Goal: Transaction & Acquisition: Obtain resource

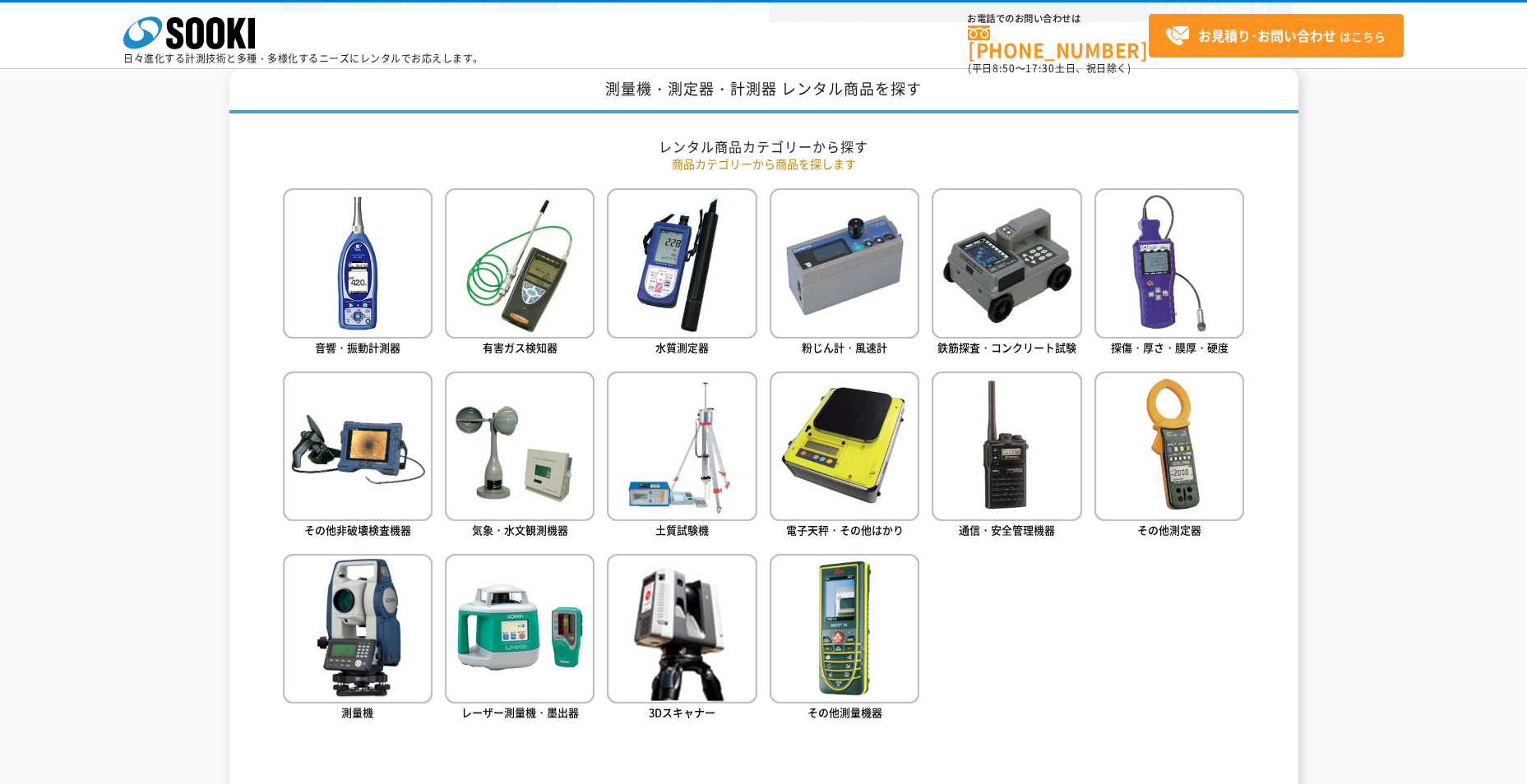
scroll to position [740, 0]
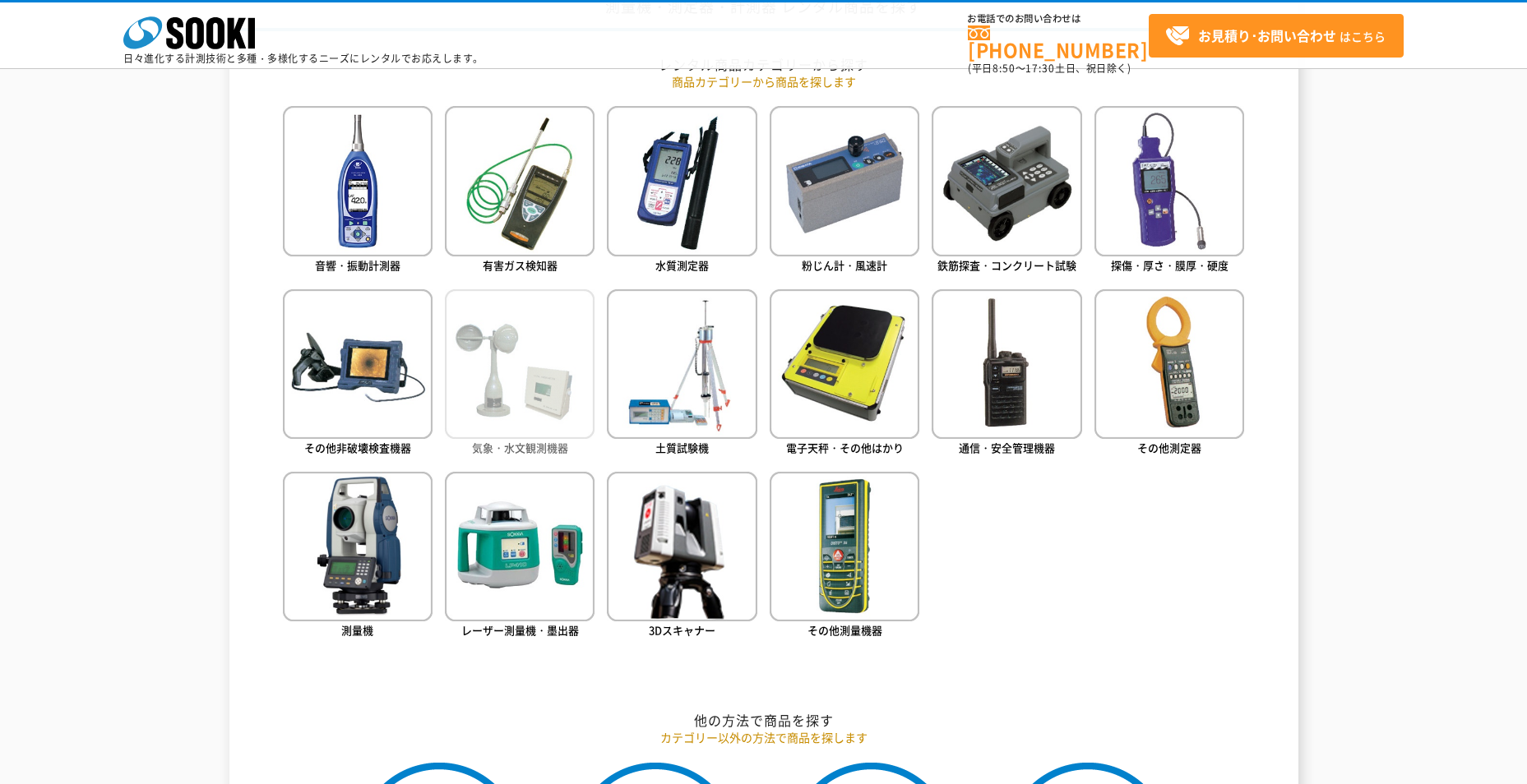
click at [503, 420] on img at bounding box center [519, 364] width 150 height 149
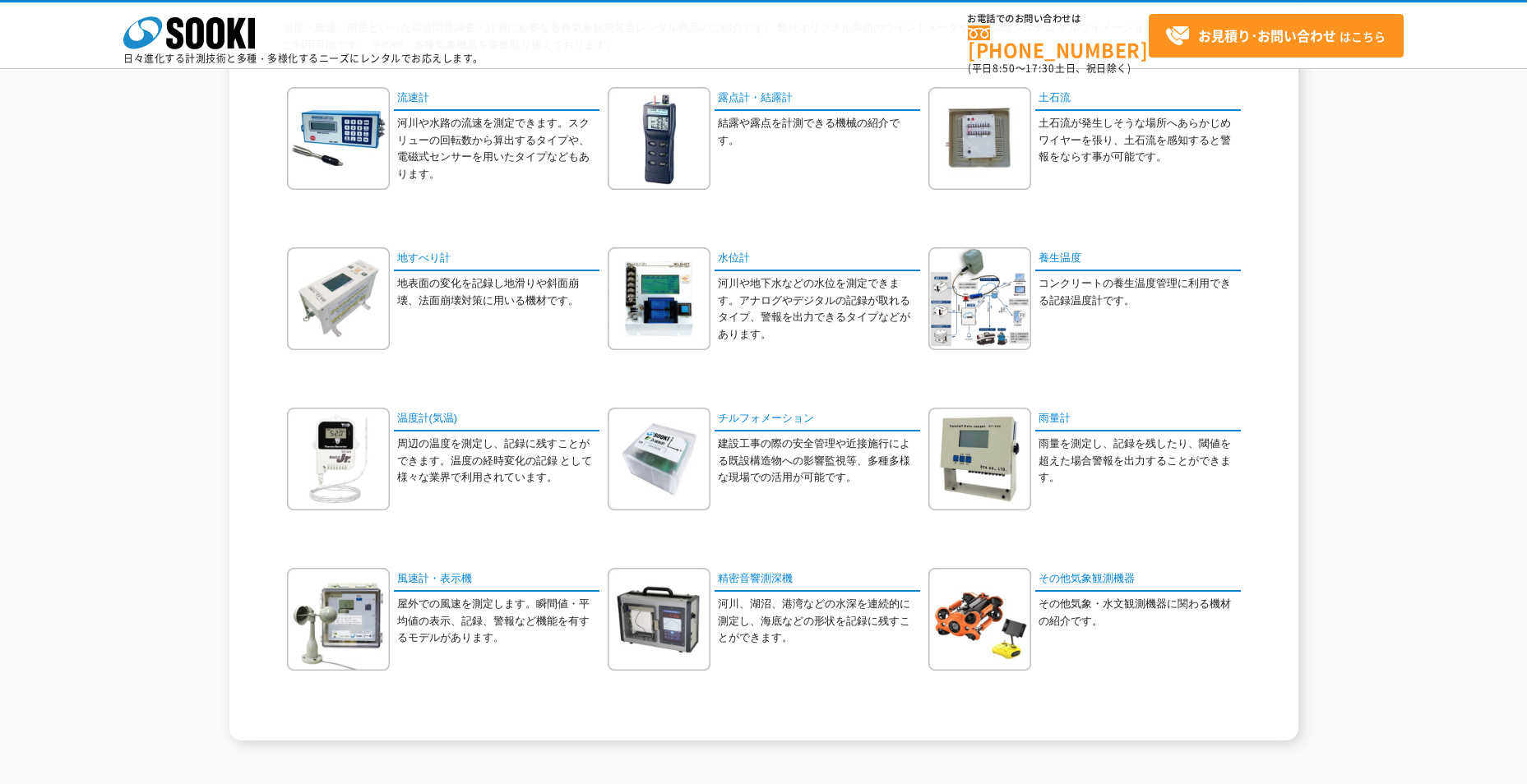
scroll to position [132, 0]
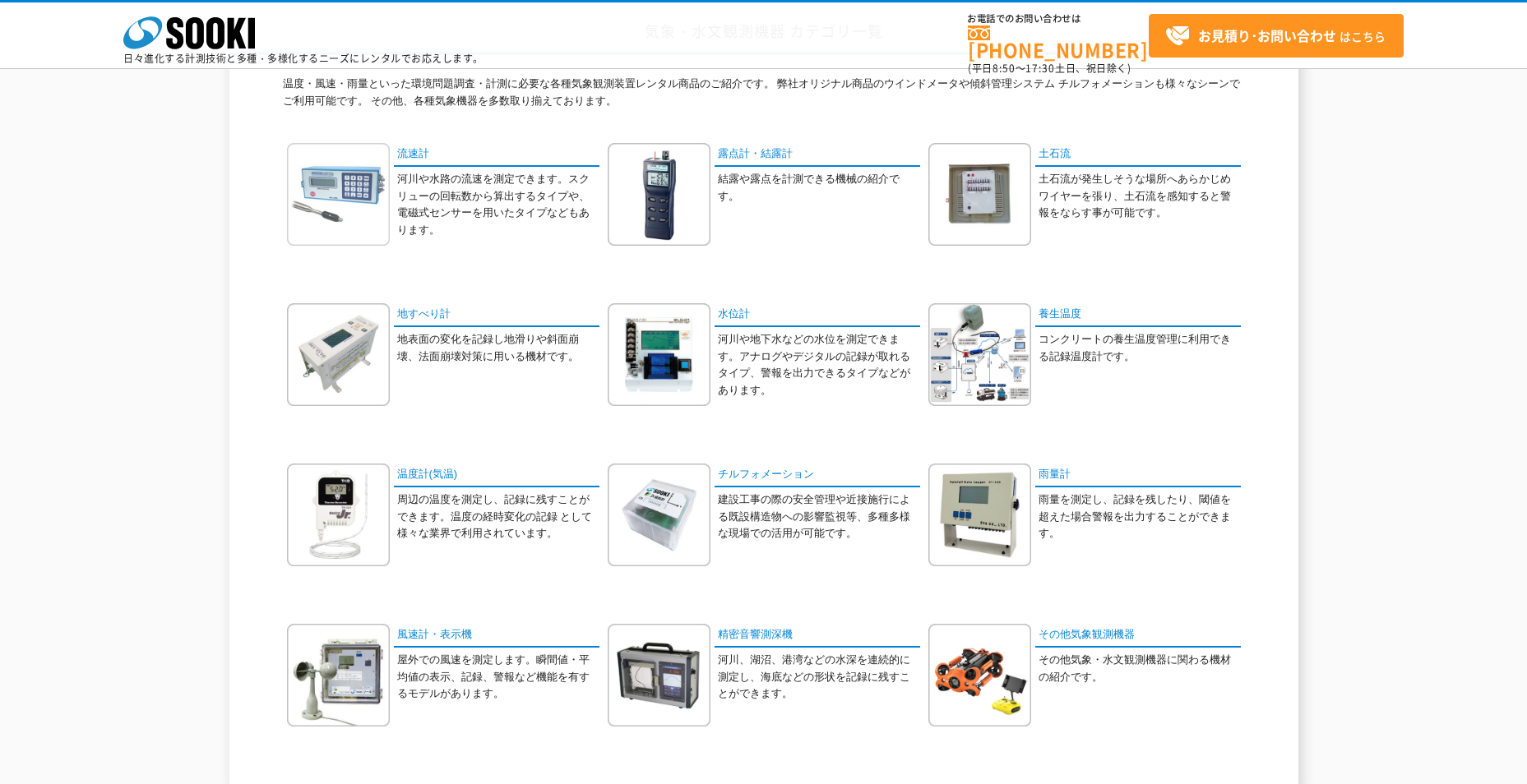
click at [368, 197] on img at bounding box center [338, 194] width 102 height 102
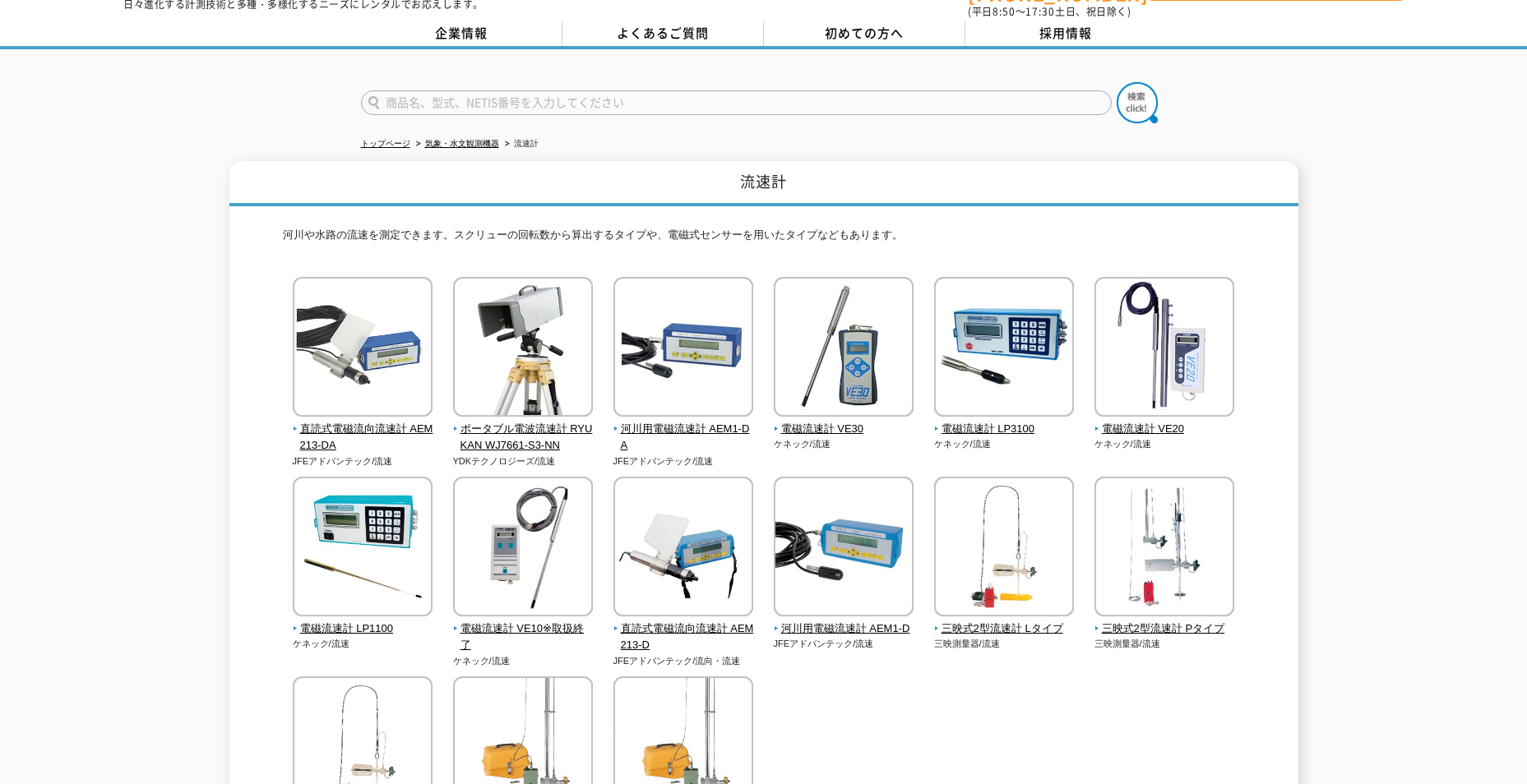
scroll to position [82, 0]
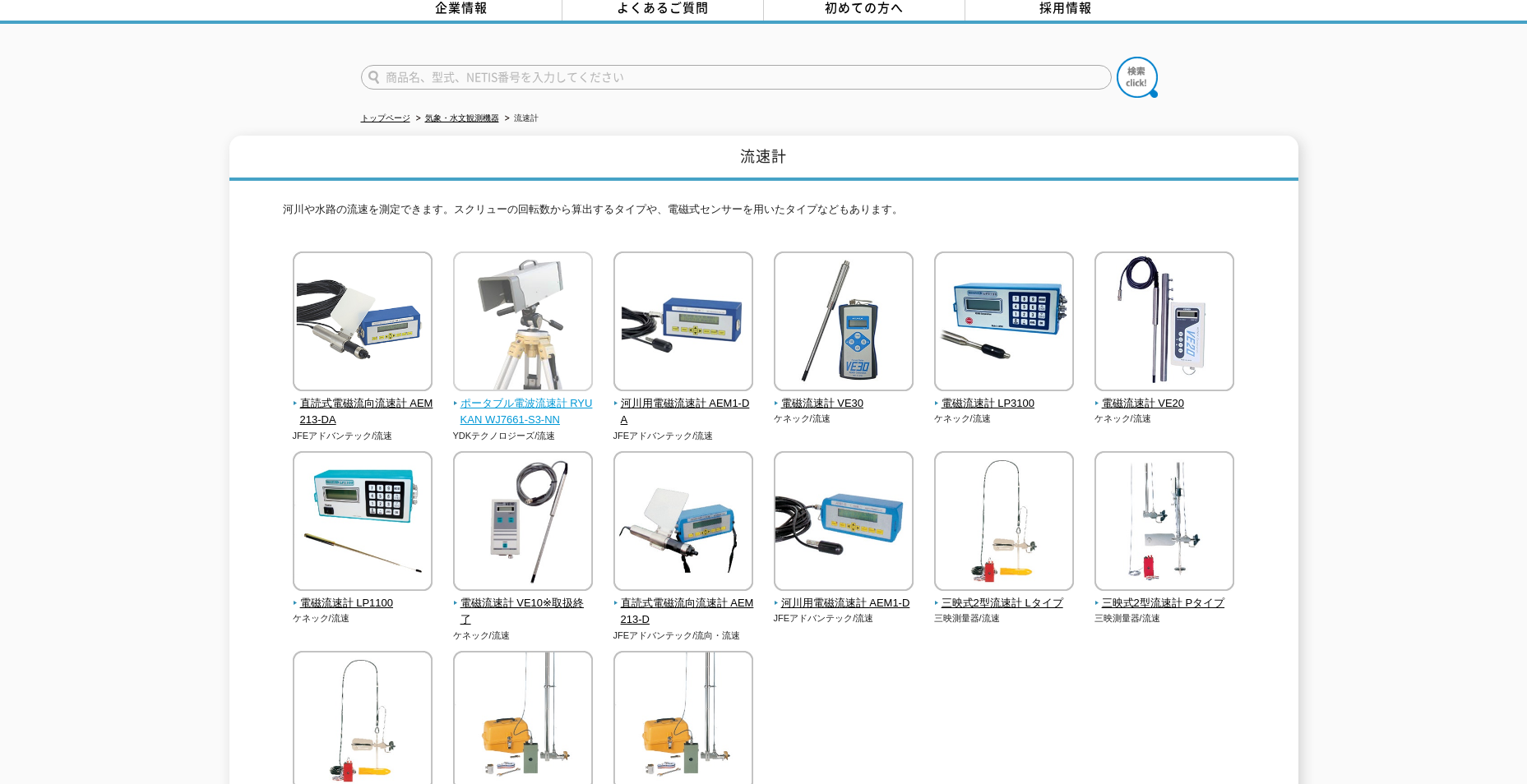
click at [546, 397] on span "ポータブル電波流速計 RYUKAN WJ7661-S3-NN" at bounding box center [524, 413] width 141 height 35
click at [507, 396] on span "ポータブル電波流速計 RYUKAN WJ7661-S3-NN" at bounding box center [524, 413] width 141 height 35
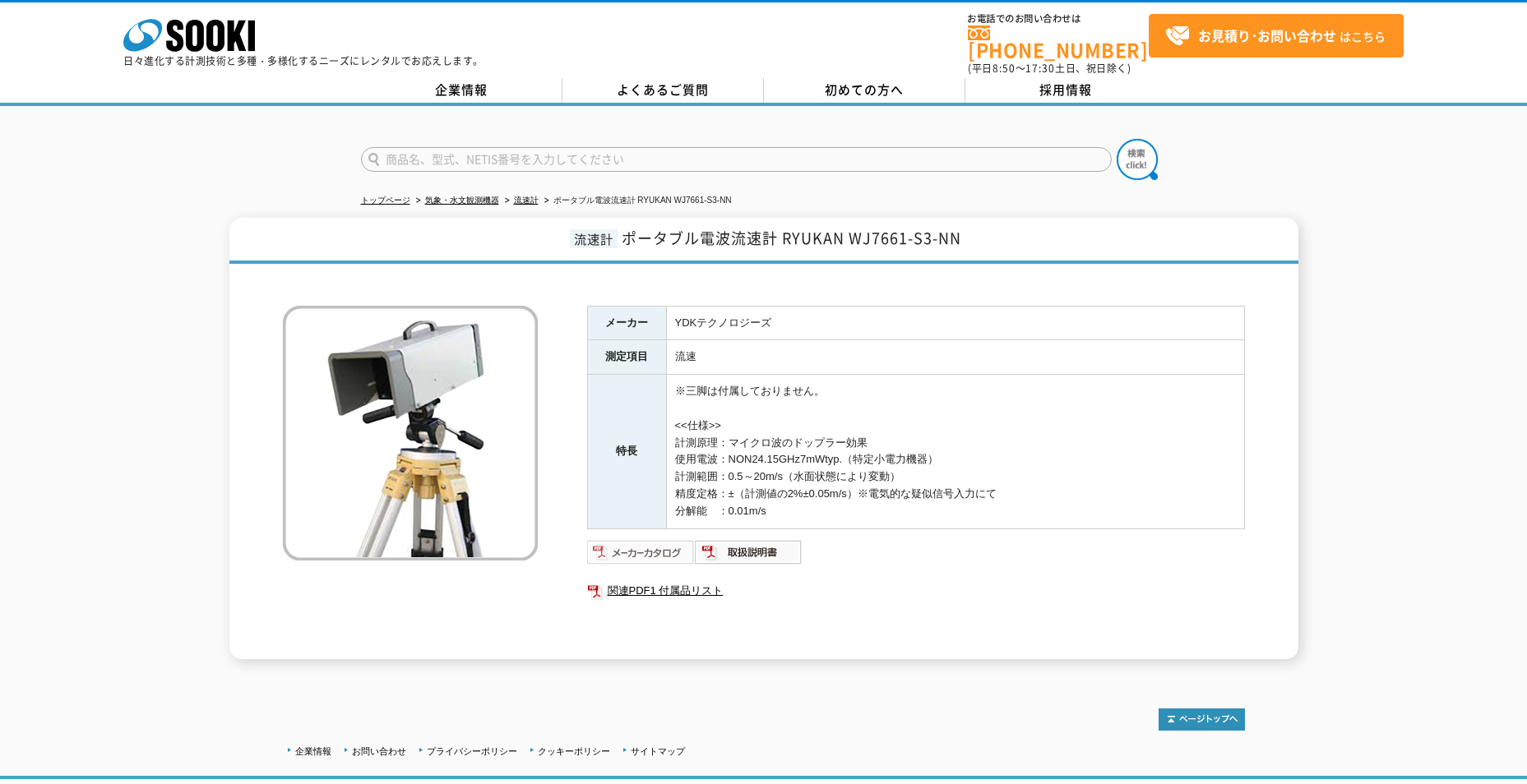
click at [653, 547] on img at bounding box center [640, 553] width 108 height 26
click at [1187, 444] on td "※三脚は付属しておりません。 <<仕様>> 計測原理：マイクロ波のドップラー効果 使用電波：NON24.15GHz7mWtyp.（特定小電力機器） 計測範囲：…" at bounding box center [954, 452] width 578 height 154
click at [615, 541] on img at bounding box center [640, 553] width 108 height 26
